Goal: Book appointment/travel/reservation

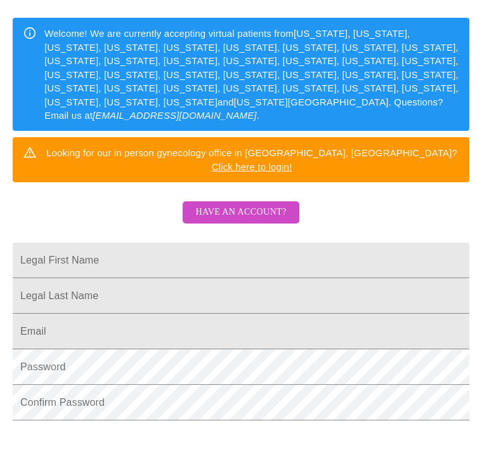
scroll to position [193, 0]
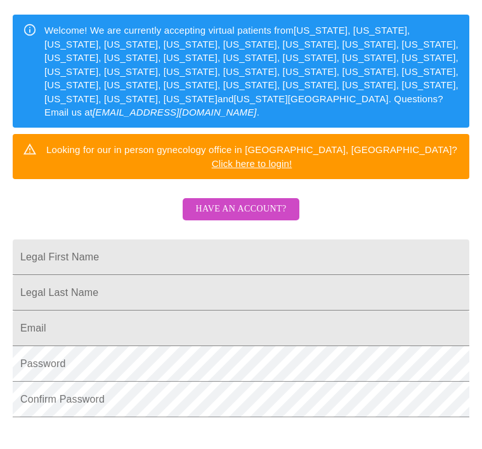
click at [142, 239] on input "Legal First Name" at bounding box center [241, 257] width 457 height 36
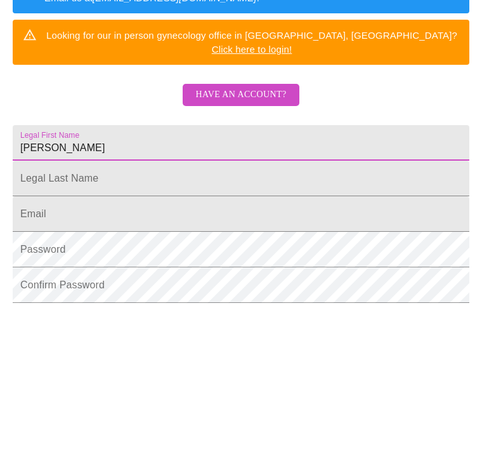
type input "[PERSON_NAME]"
click at [98, 275] on input "Legal First Name" at bounding box center [241, 293] width 457 height 36
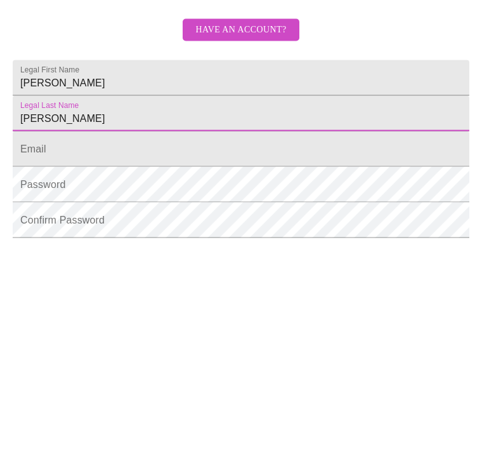
type input "[PERSON_NAME]"
click at [176, 310] on input "Legal First Name" at bounding box center [241, 328] width 457 height 36
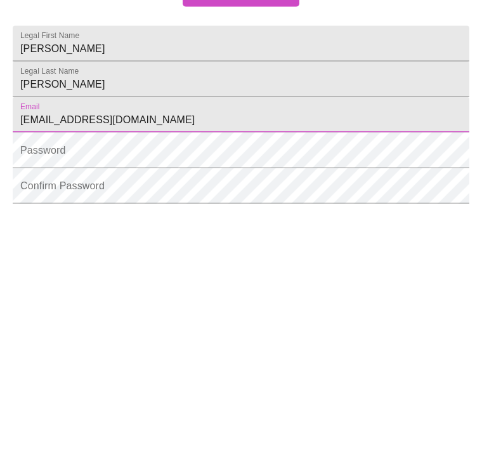
type input "[EMAIL_ADDRESS][DOMAIN_NAME]"
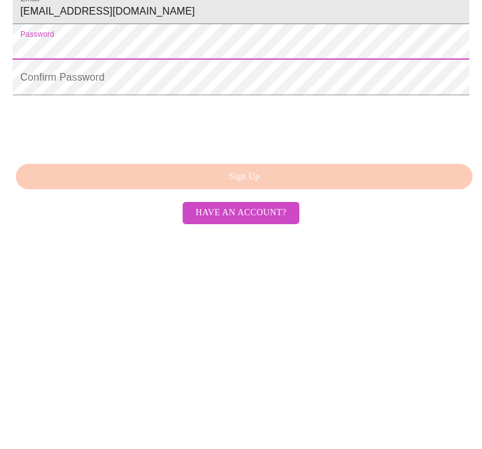
scroll to position [331, 0]
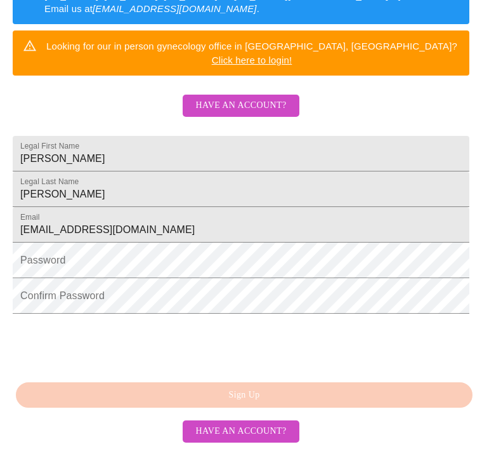
click at [280, 98] on span "Have an account?" at bounding box center [240, 106] width 91 height 16
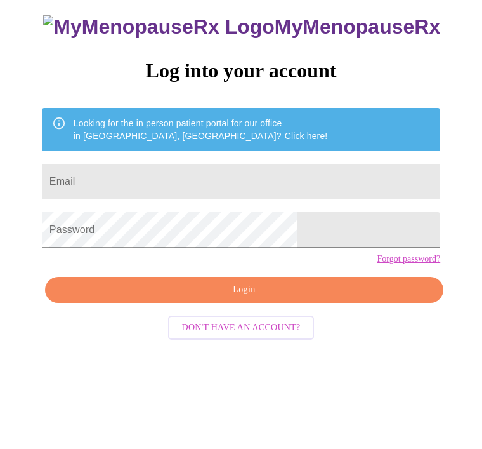
scroll to position [53, 0]
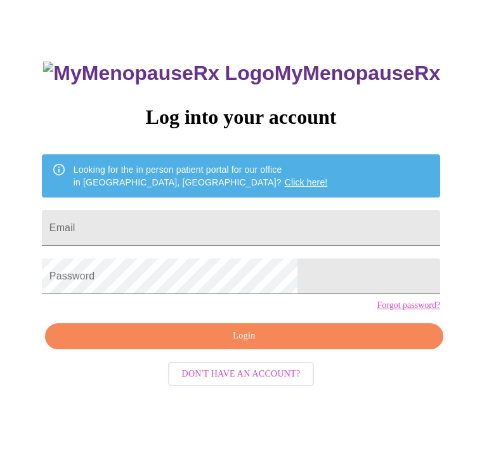
click at [303, 225] on input "Email" at bounding box center [241, 228] width 398 height 36
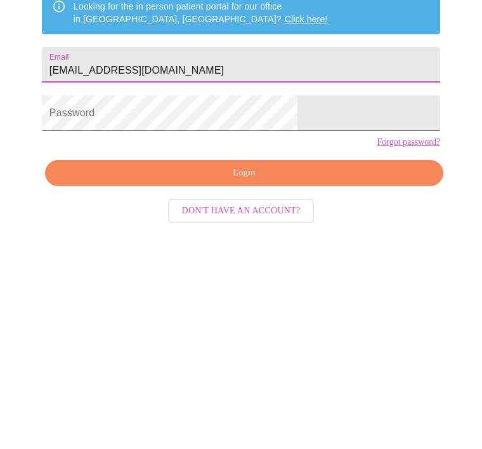
type input "[EMAIL_ADDRESS][DOMAIN_NAME]"
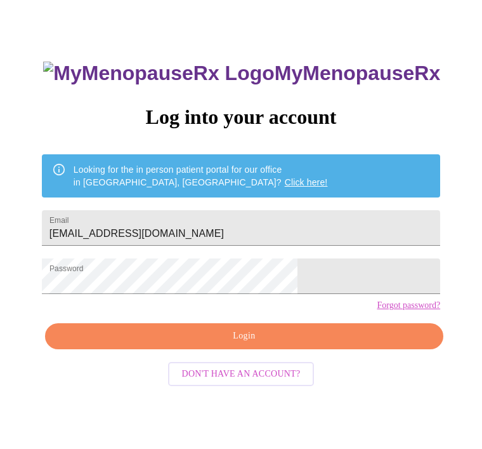
click at [261, 344] on span "Login" at bounding box center [244, 336] width 369 height 16
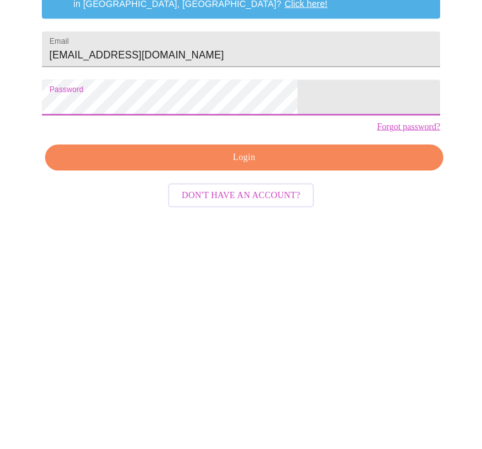
click at [377, 300] on link "Forgot password?" at bounding box center [408, 305] width 63 height 10
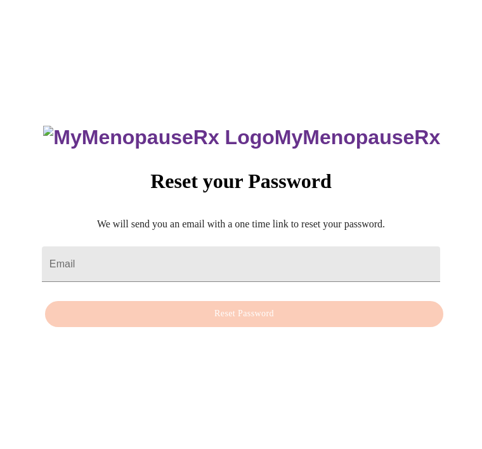
click at [257, 246] on input "Email" at bounding box center [241, 264] width 398 height 36
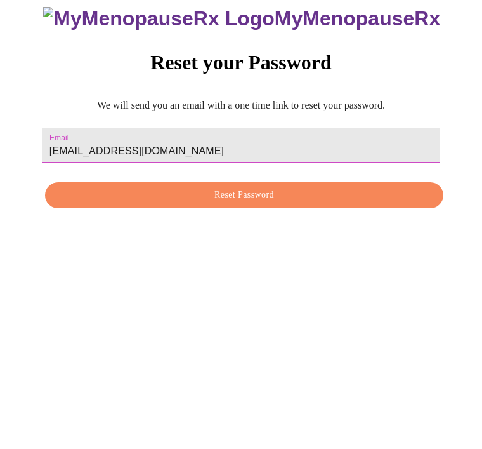
type input "[EMAIL_ADDRESS][DOMAIN_NAME]"
click at [254, 301] on button "Reset Password" at bounding box center [244, 314] width 398 height 26
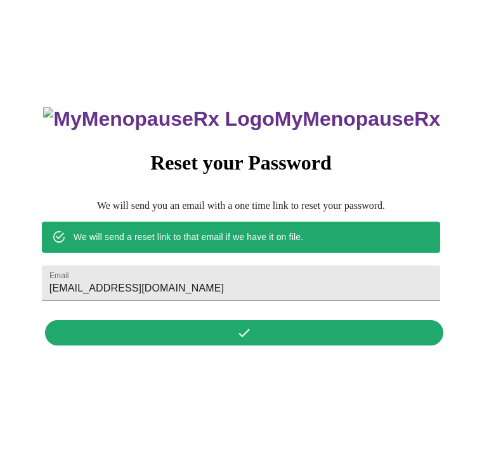
click at [249, 322] on div "MyMenopauseRx Reset your Password We will send you an email with a one time lin…" at bounding box center [241, 219] width 424 height 264
click at [296, 221] on div "We will send a reset link to that email if we have it on file." at bounding box center [241, 236] width 398 height 30
click at [331, 107] on h3 "MyMenopauseRx" at bounding box center [241, 118] width 397 height 23
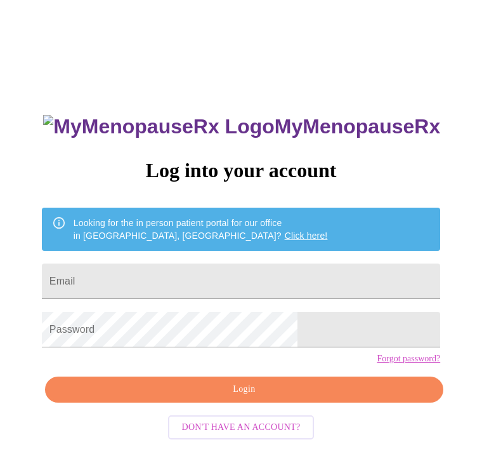
scroll to position [53, 0]
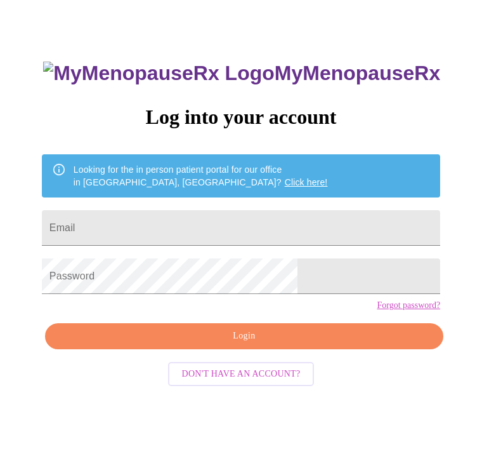
click at [266, 230] on input "Email" at bounding box center [241, 228] width 398 height 36
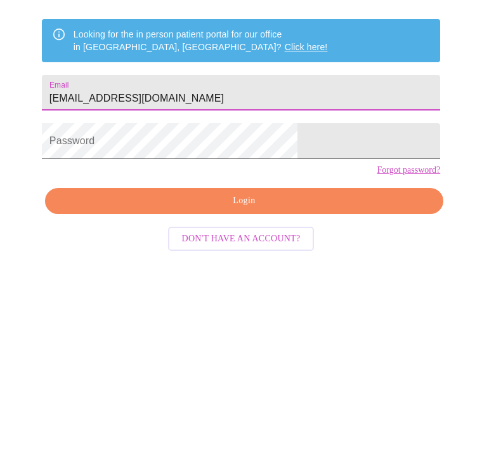
type input "[EMAIL_ADDRESS][DOMAIN_NAME]"
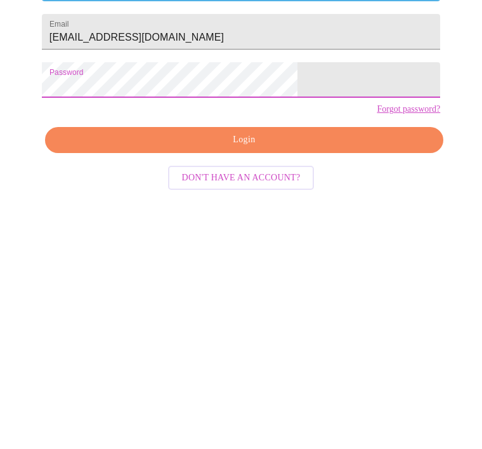
click at [253, 328] on span "Login" at bounding box center [244, 336] width 369 height 16
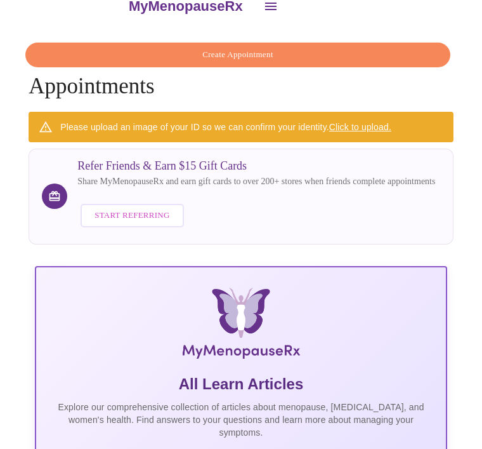
scroll to position [19, 0]
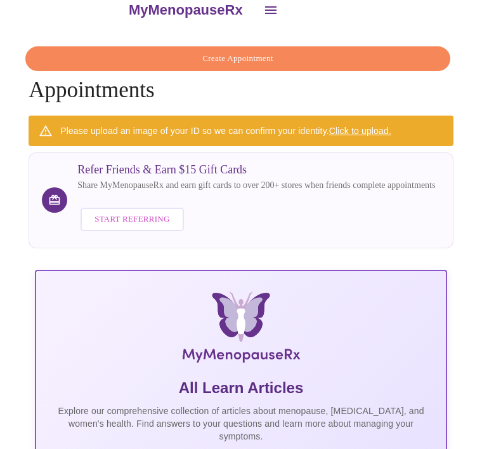
click at [150, 88] on h4 "Create Appointment Appointments" at bounding box center [241, 74] width 425 height 56
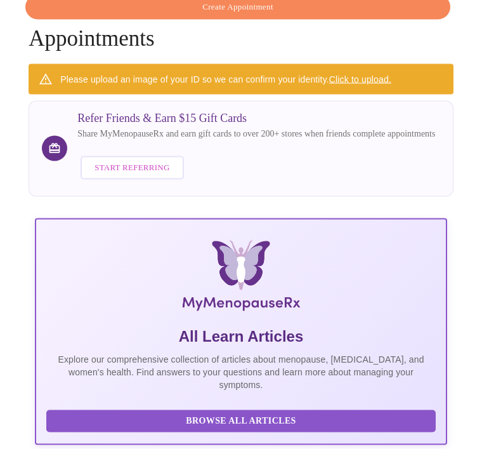
scroll to position [0, 0]
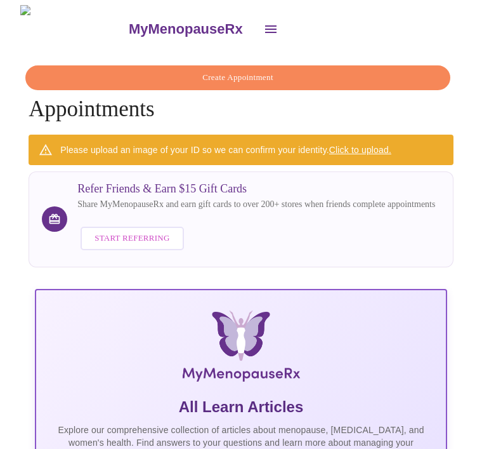
click at [263, 22] on icon "open drawer" at bounding box center [270, 29] width 15 height 15
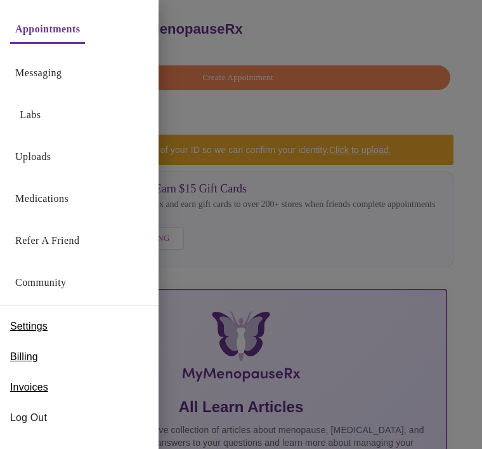
click at [71, 21] on link "Appointments" at bounding box center [47, 29] width 65 height 18
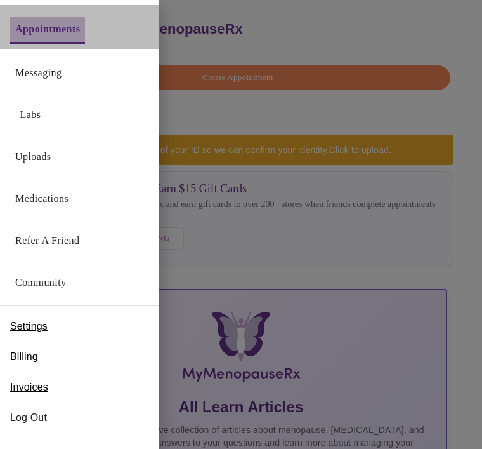
click at [63, 29] on link "Appointments" at bounding box center [47, 29] width 65 height 18
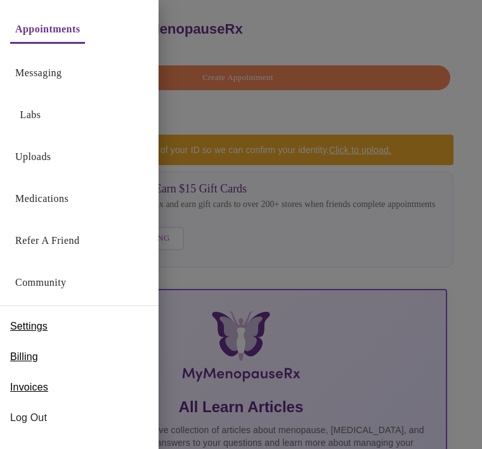
click at [343, 240] on div at bounding box center [241, 224] width 482 height 449
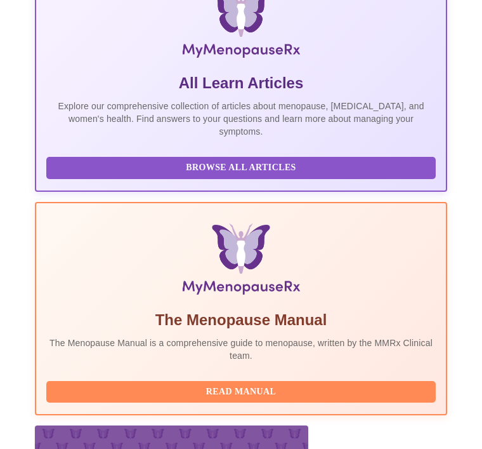
scroll to position [338, 0]
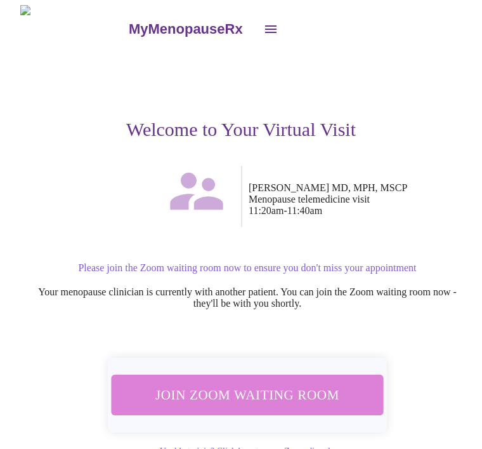
click at [249, 395] on span "Join Zoom Waiting Room" at bounding box center [247, 394] width 239 height 23
